Goal: Information Seeking & Learning: Learn about a topic

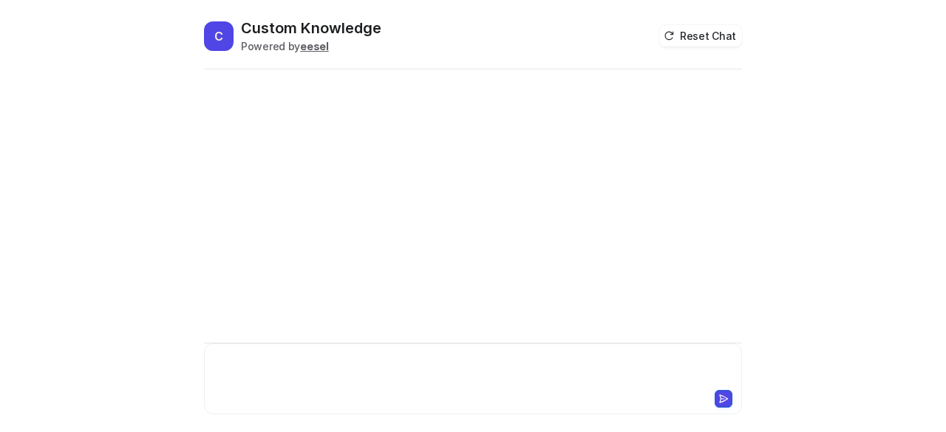
click at [322, 368] on div at bounding box center [473, 370] width 531 height 34
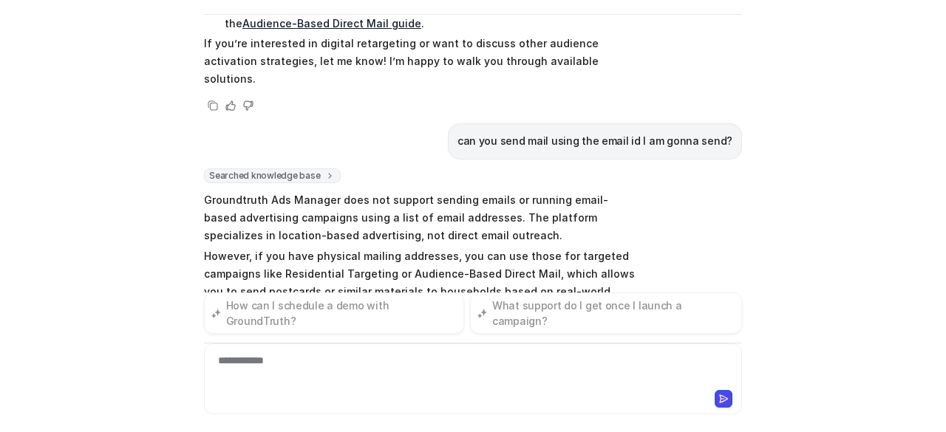
scroll to position [1129, 0]
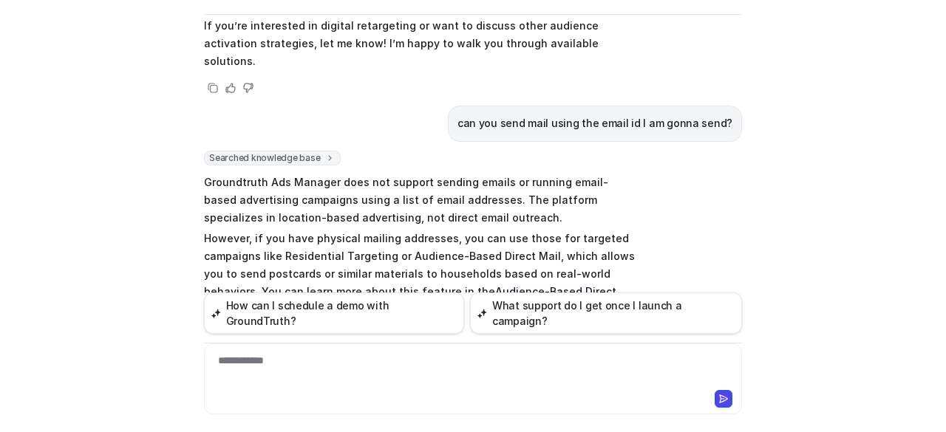
click at [490, 285] on link "Audience-Based Direct Mail guide" at bounding box center [410, 300] width 412 height 30
click at [365, 363] on div "**********" at bounding box center [473, 370] width 531 height 34
drag, startPoint x: 230, startPoint y: 363, endPoint x: 189, endPoint y: 363, distance: 40.6
click at [192, 363] on div "C Custom Knowledge Powered by eesel Reset Chat 👋 Hi! How can I help you [DATE]?…" at bounding box center [472, 170] width 561 height 414
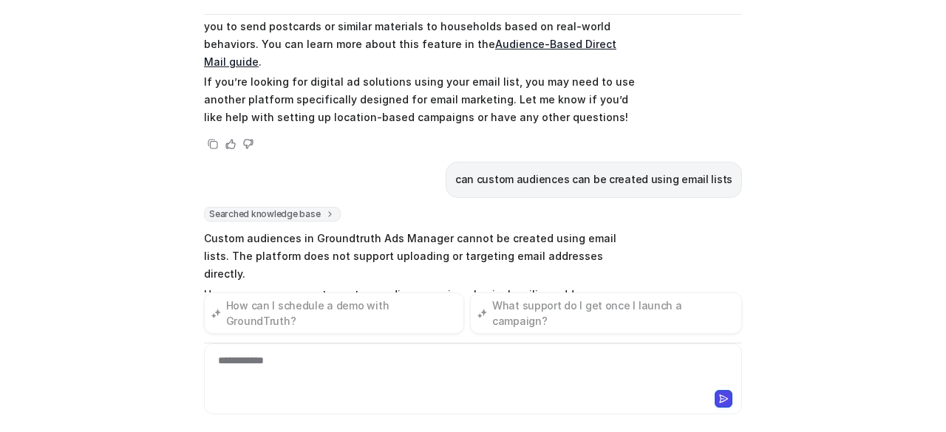
scroll to position [1396, 0]
